Goal: Check status: Check status

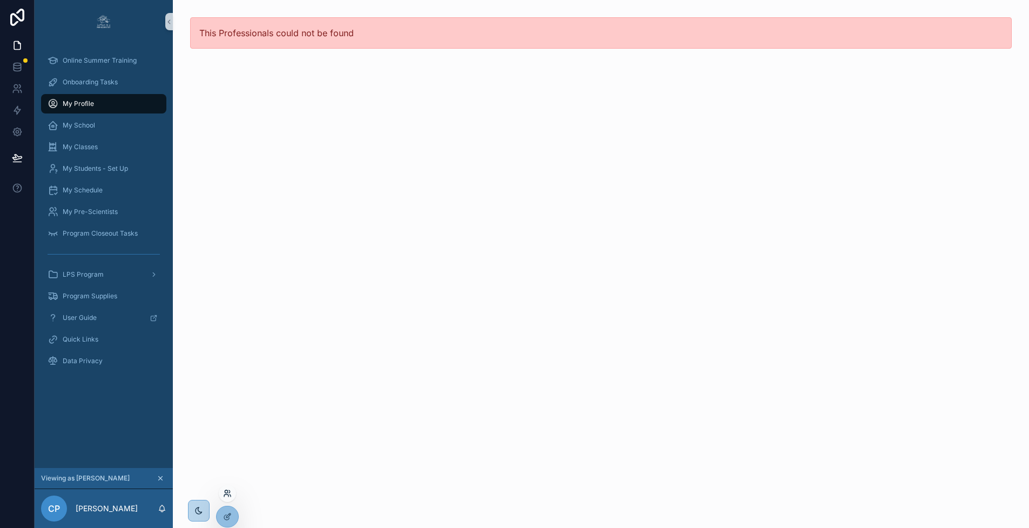
click at [226, 490] on icon at bounding box center [226, 491] width 3 height 3
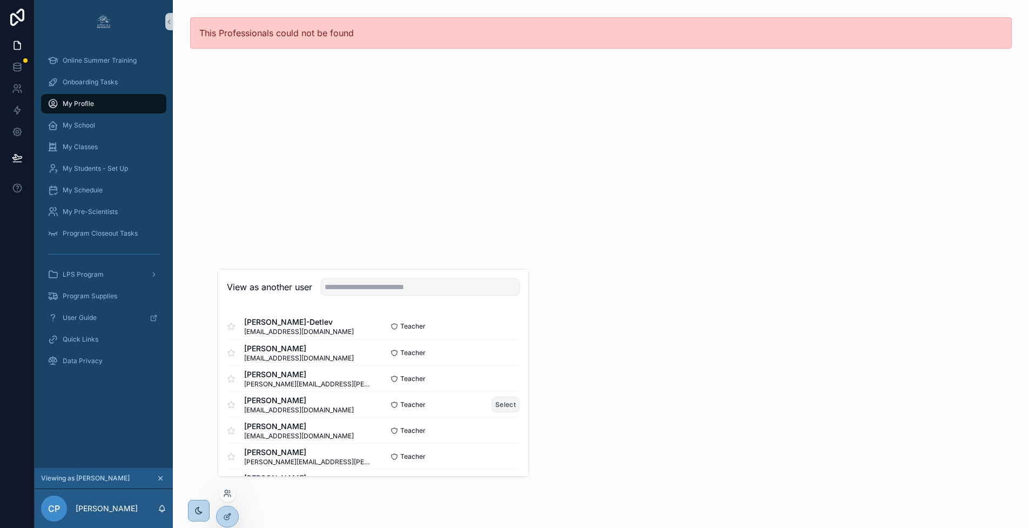
click at [497, 412] on button "Select" at bounding box center [506, 404] width 28 height 16
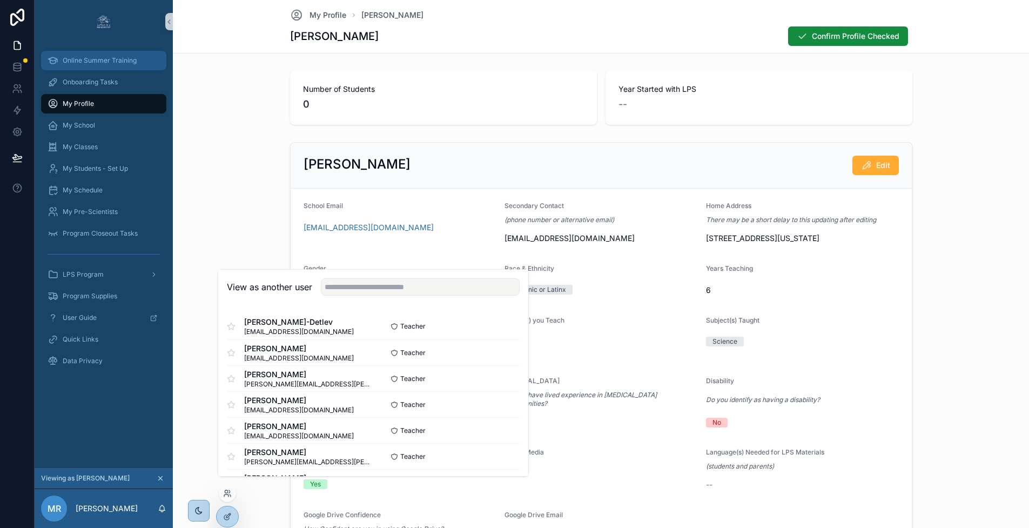
click at [107, 62] on span "Online Summer Training" at bounding box center [100, 60] width 74 height 9
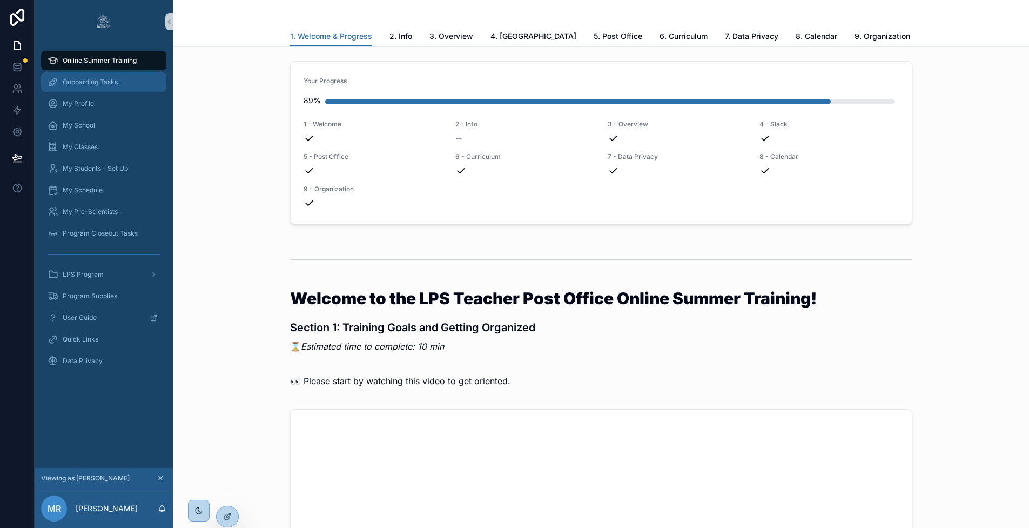
click at [109, 82] on span "Onboarding Tasks" at bounding box center [90, 82] width 55 height 9
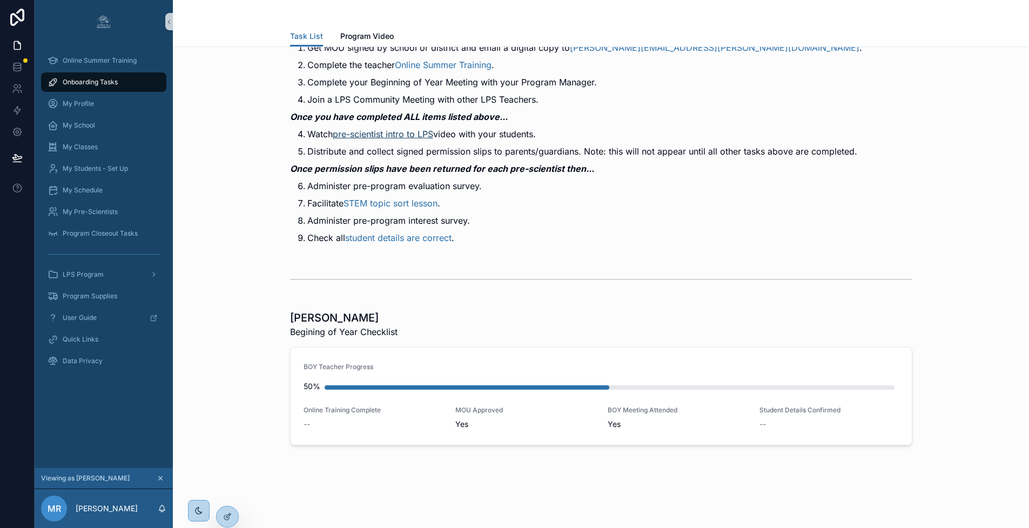
scroll to position [117, 0]
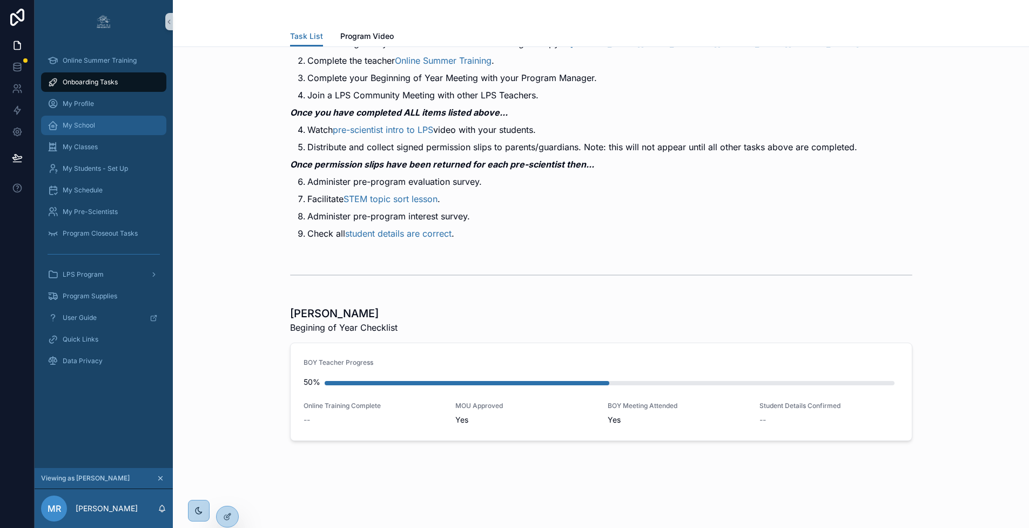
click at [73, 124] on span "My School" at bounding box center [79, 125] width 32 height 9
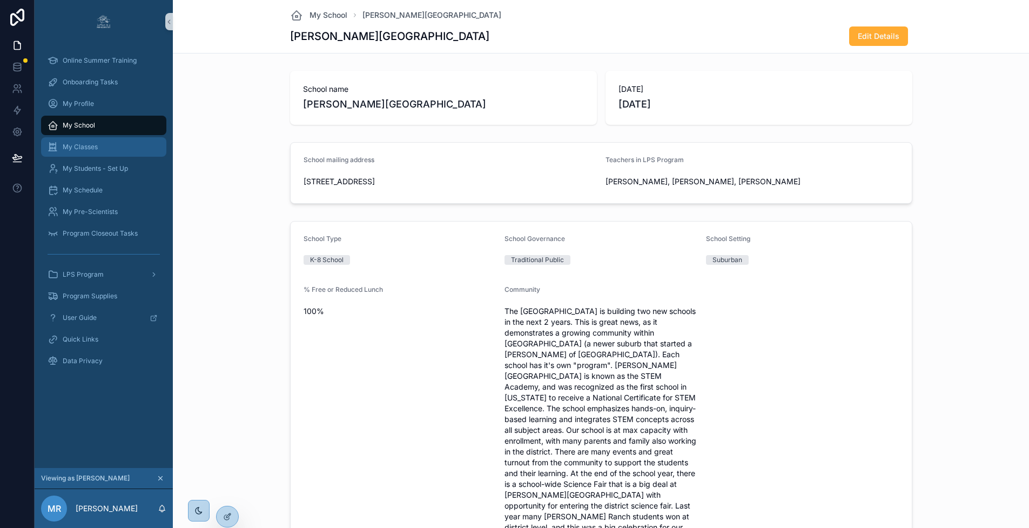
click at [76, 149] on span "My Classes" at bounding box center [80, 147] width 35 height 9
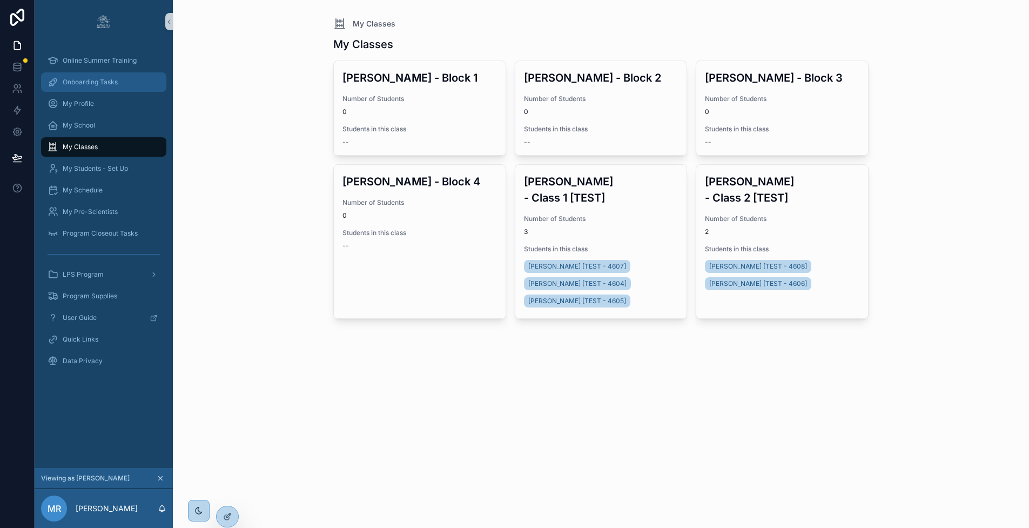
click at [85, 80] on span "Onboarding Tasks" at bounding box center [90, 82] width 55 height 9
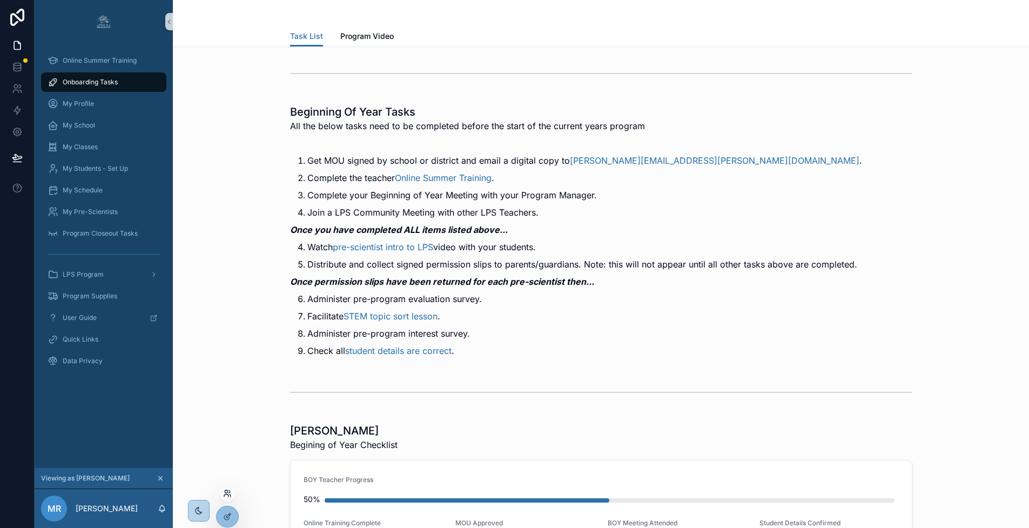
click at [228, 495] on icon at bounding box center [226, 495] width 4 height 2
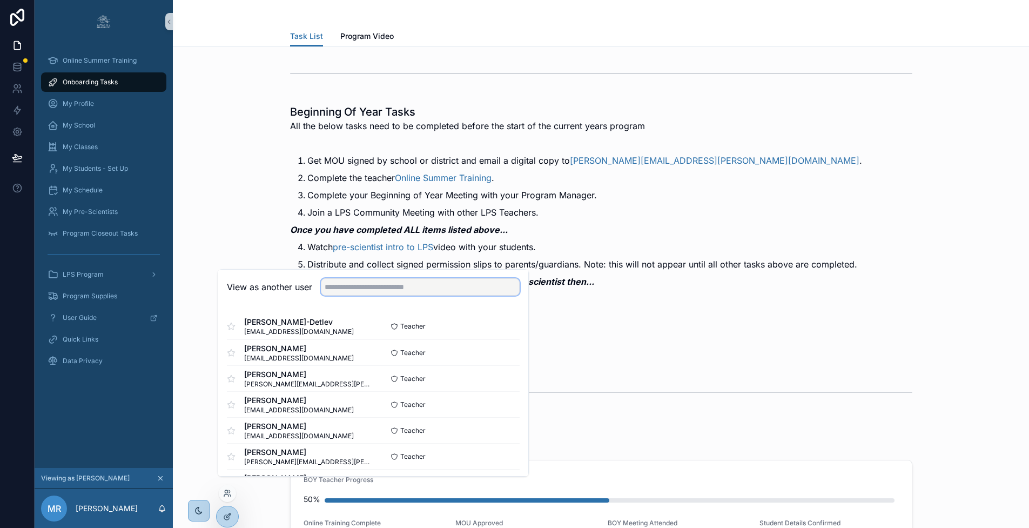
click at [385, 295] on input "text" at bounding box center [420, 286] width 199 height 17
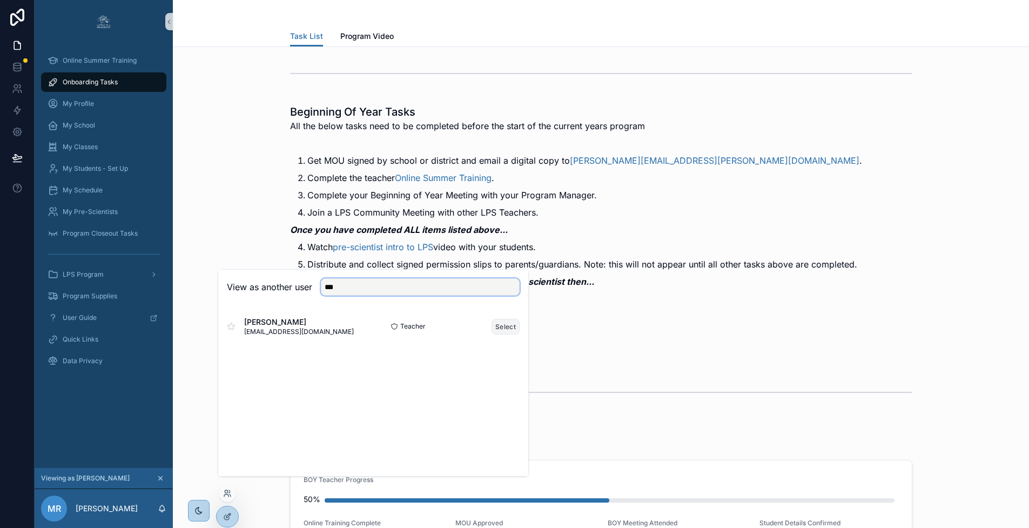
type input "***"
click at [503, 334] on button "Select" at bounding box center [506, 327] width 28 height 16
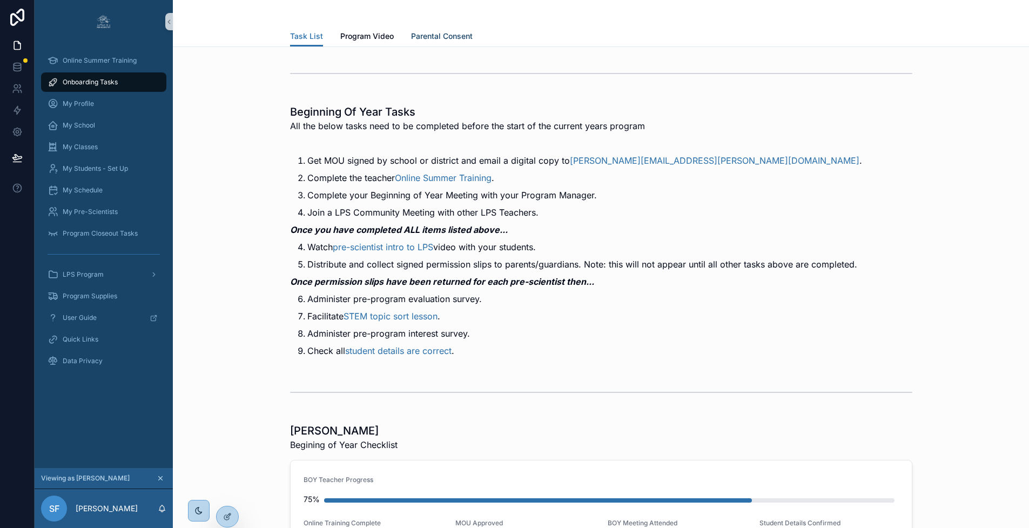
click at [449, 36] on span "Parental Consent" at bounding box center [442, 36] width 62 height 11
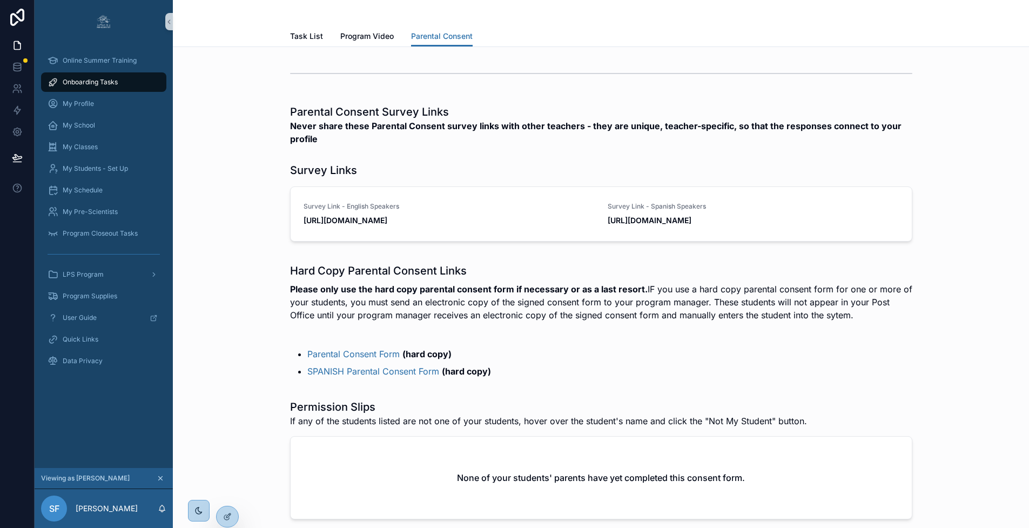
click at [101, 82] on span "Onboarding Tasks" at bounding box center [90, 82] width 55 height 9
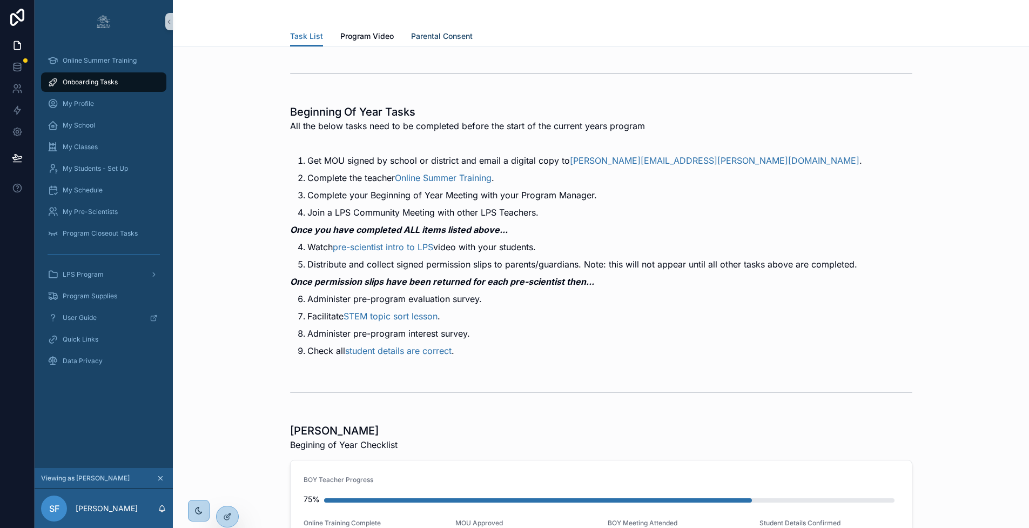
click at [447, 38] on span "Parental Consent" at bounding box center [442, 36] width 62 height 11
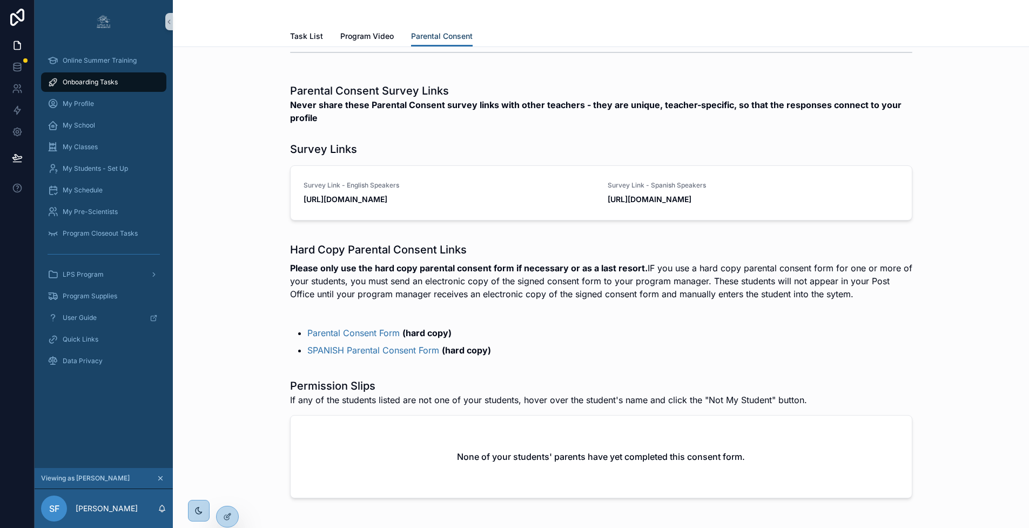
scroll to position [23, 0]
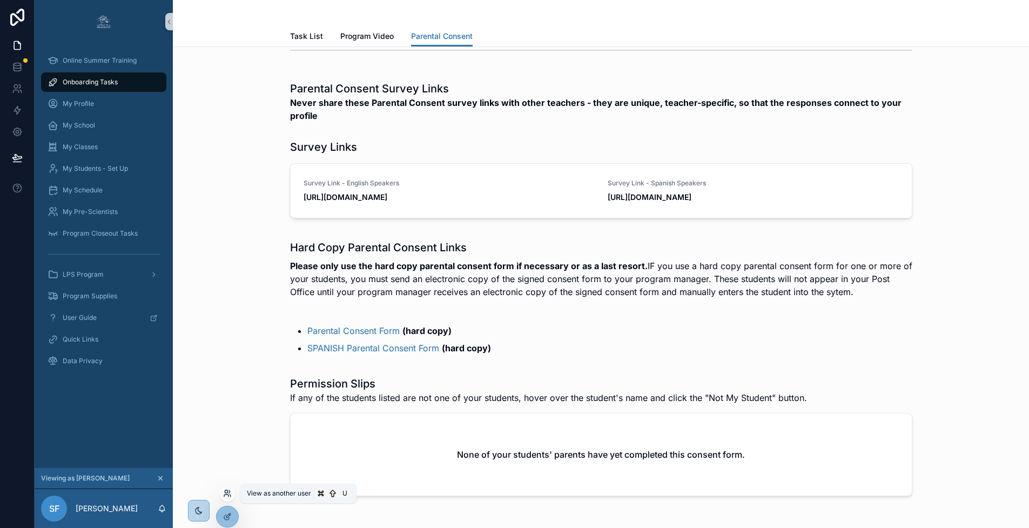
click at [228, 496] on icon at bounding box center [226, 495] width 4 height 2
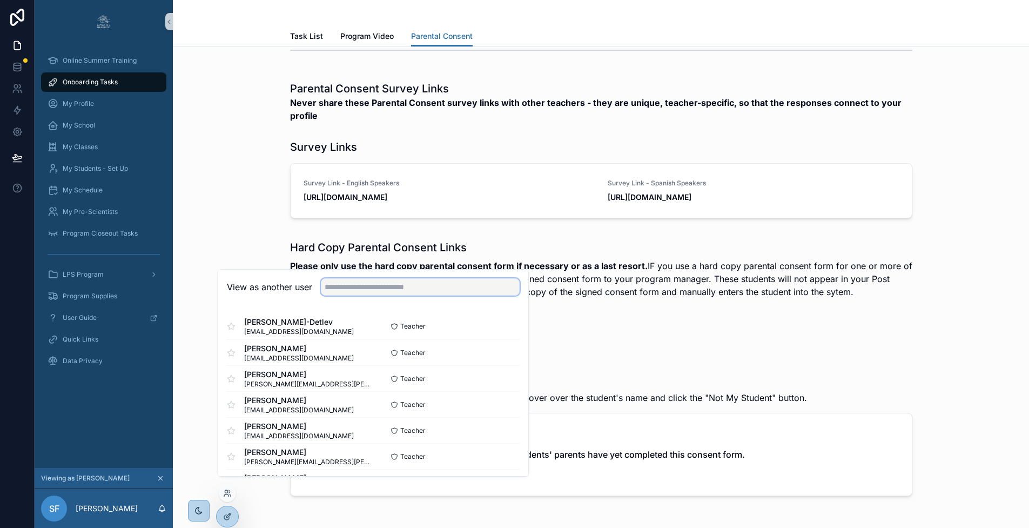
click at [354, 295] on input "text" at bounding box center [420, 286] width 199 height 17
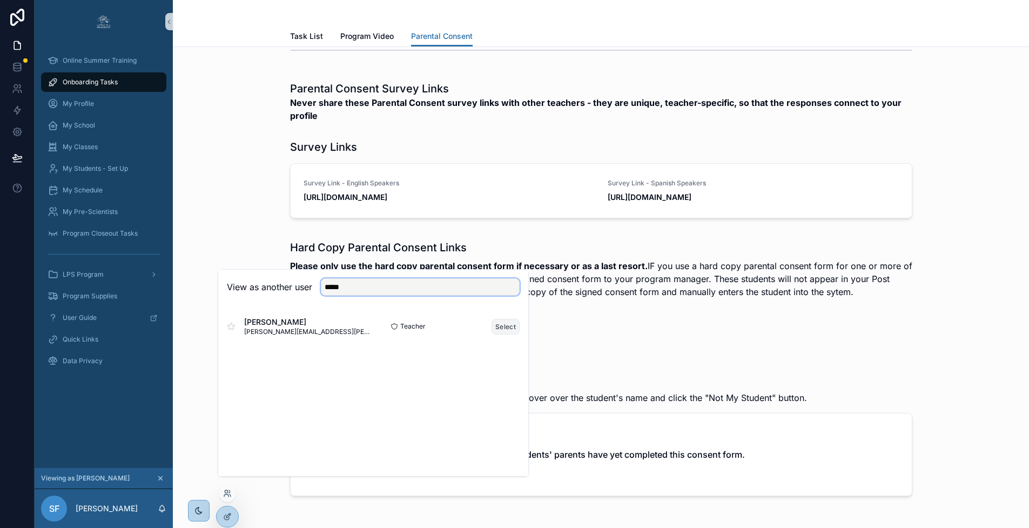
type input "*****"
click at [510, 333] on button "Select" at bounding box center [506, 327] width 28 height 16
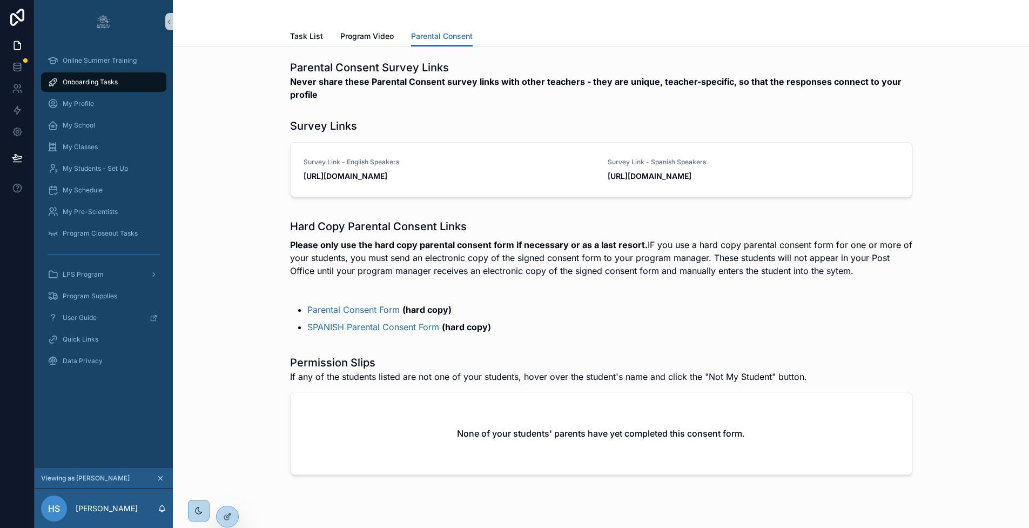
scroll to position [2, 0]
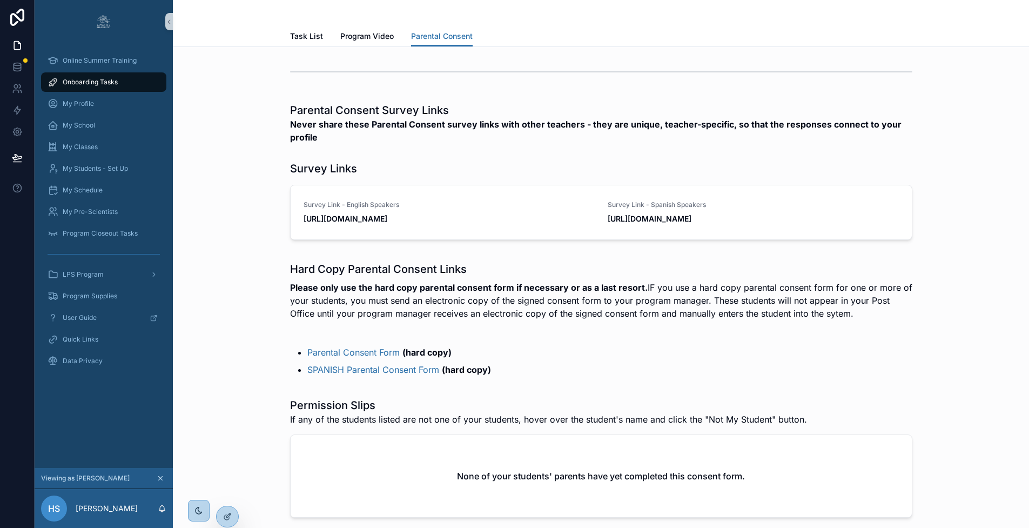
click at [352, 487] on div "None of your students' parents have yet completed this consent form." at bounding box center [601, 476] width 621 height 82
